Goal: Transaction & Acquisition: Purchase product/service

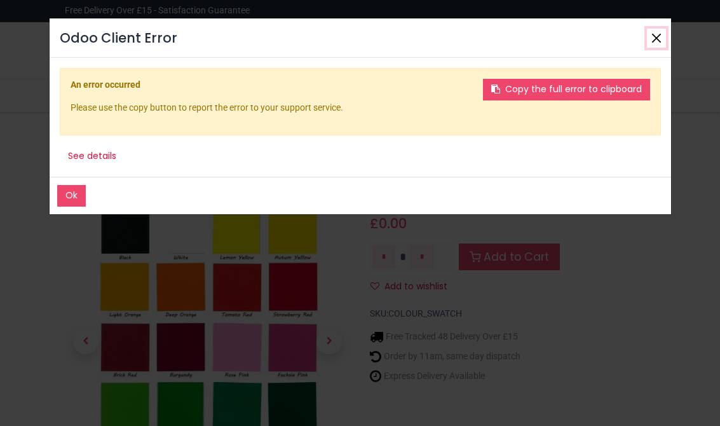
click at [654, 32] on button "Close" at bounding box center [656, 38] width 19 height 19
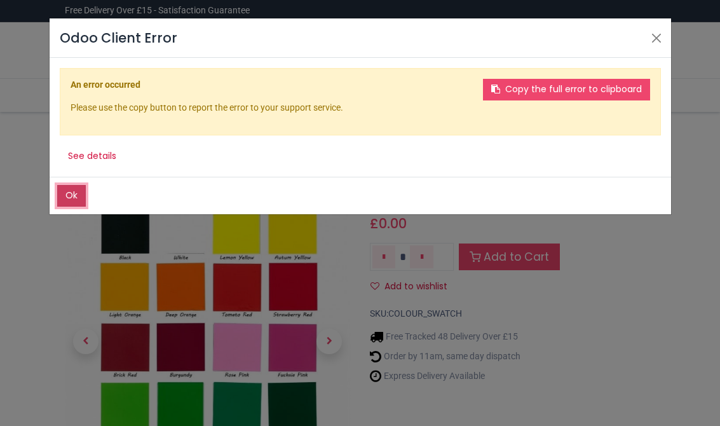
click at [657, 41] on button "Close" at bounding box center [656, 38] width 19 height 19
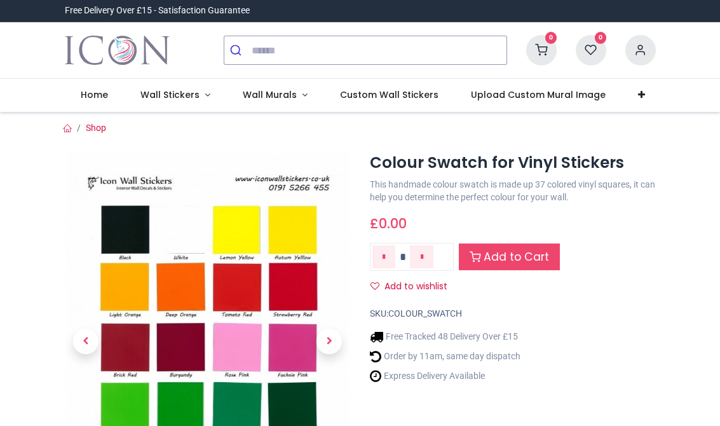
click at [177, 92] on span "Wall Stickers" at bounding box center [170, 94] width 59 height 13
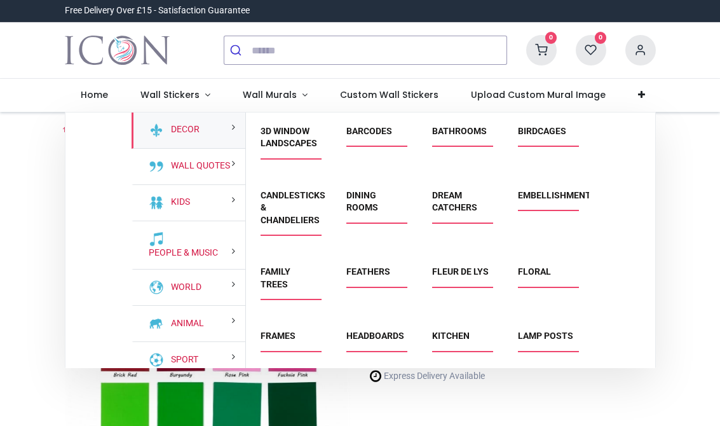
click at [665, 180] on div "Colour Swatch for Vinyl Stickers https://www.iconwallstickers.co.uk/colour-swat…" at bounding box center [513, 375] width 305 height 452
